Goal: Information Seeking & Learning: Learn about a topic

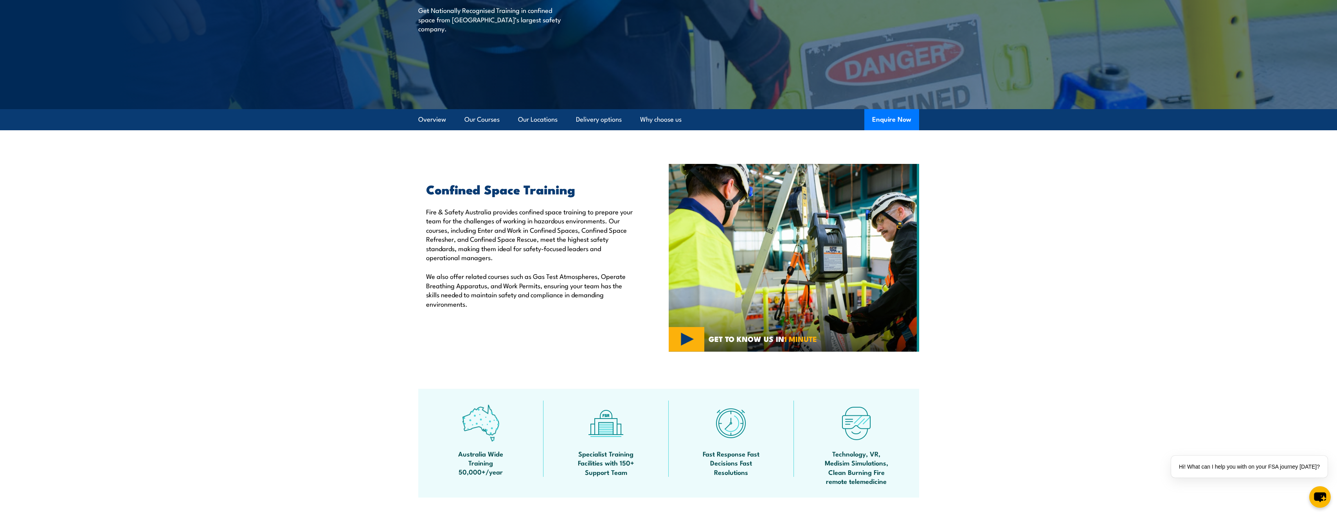
scroll to position [39, 0]
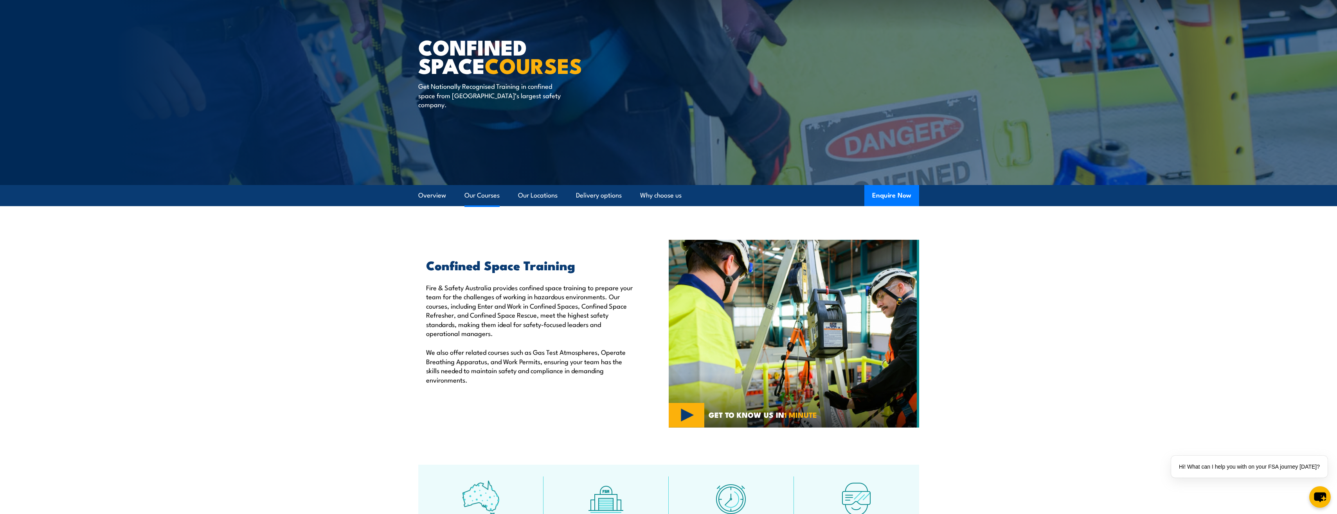
click at [496, 197] on link "Our Courses" at bounding box center [482, 195] width 35 height 21
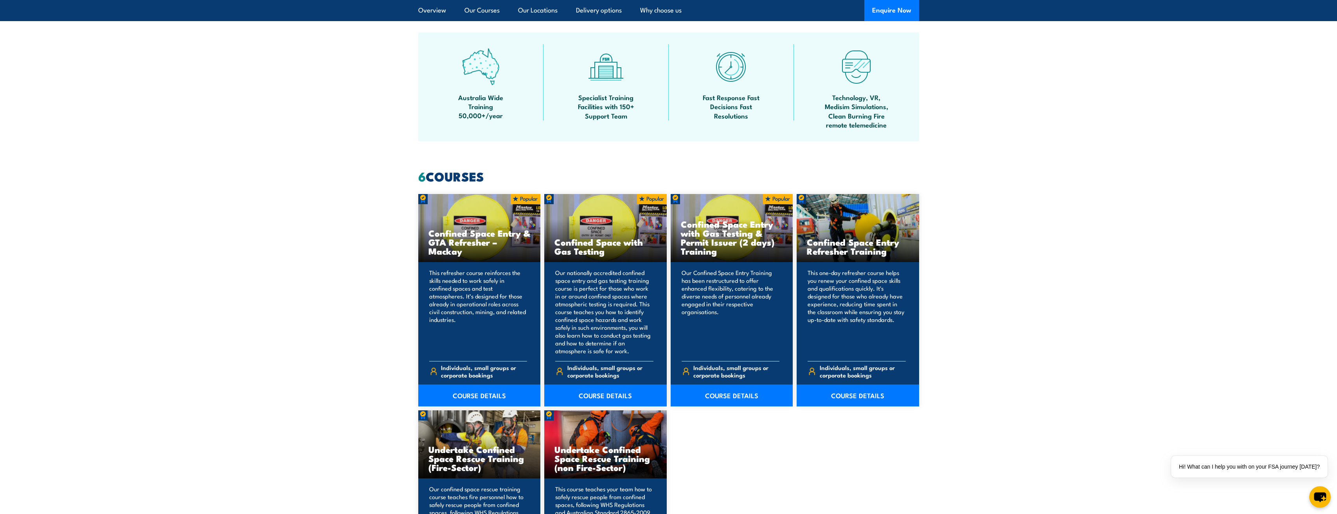
scroll to position [320, 0]
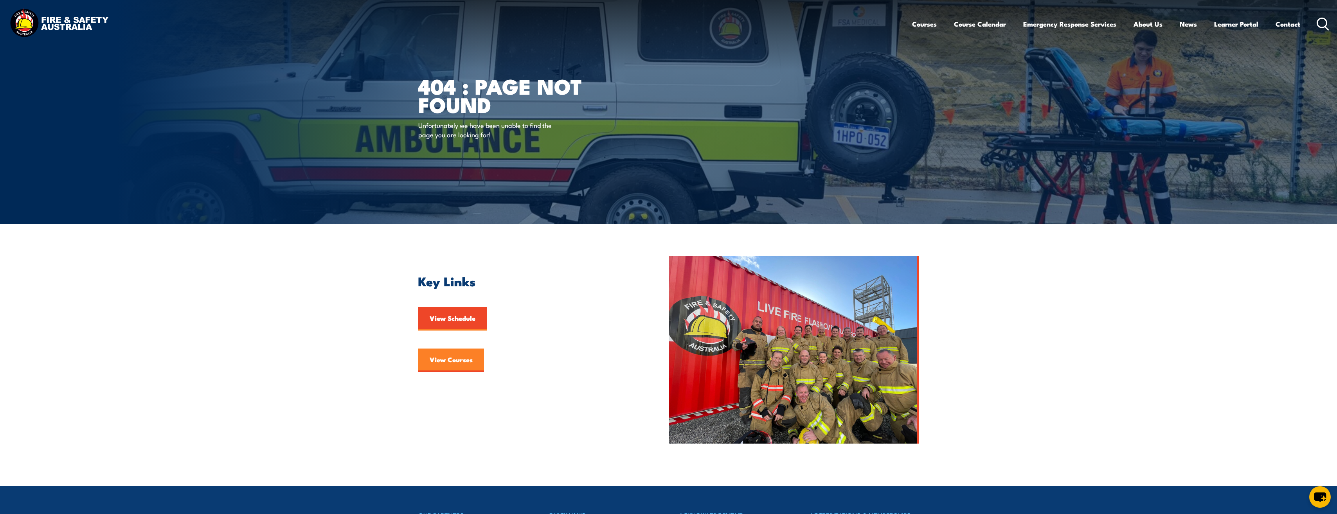
click at [452, 364] on link "View Courses" at bounding box center [451, 360] width 66 height 23
